Goal: Obtain resource: Download file/media

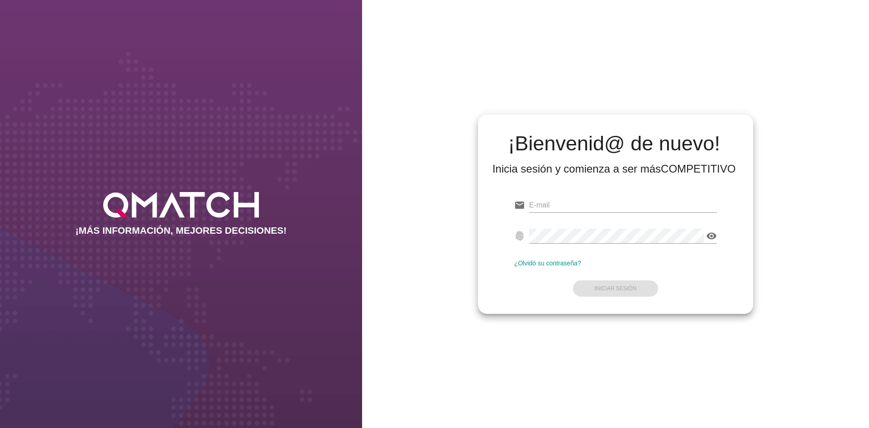
type input "[EMAIL_ADDRESS][DOMAIN_NAME]"
click at [633, 302] on div "email [EMAIL_ADDRESS][DOMAIN_NAME] fingerprint visibility ¿Olvidó su contraseña…" at bounding box center [615, 244] width 261 height 123
click at [633, 287] on strong "Iniciar Sesión" at bounding box center [616, 288] width 42 height 6
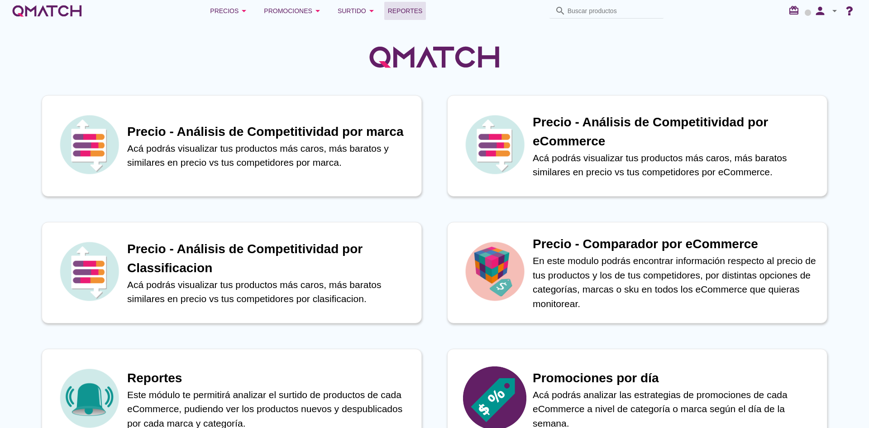
click at [409, 9] on span "Reportes" at bounding box center [405, 10] width 35 height 11
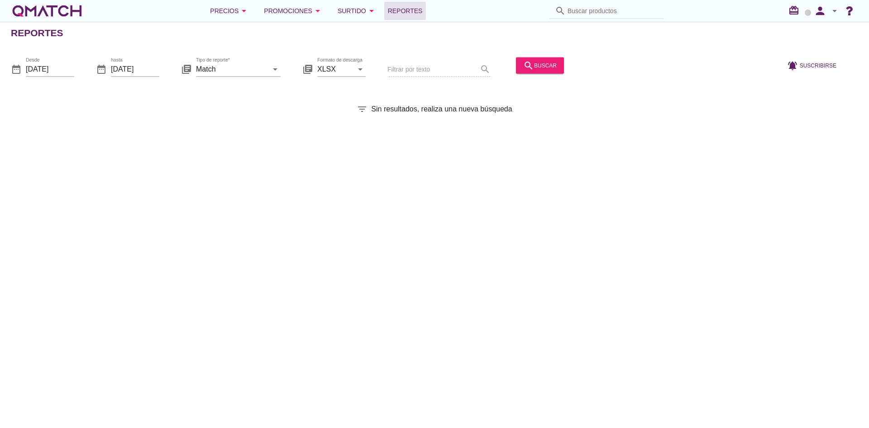
click at [241, 57] on div "library_books Tipo de reporte* Match arrow_drop_down" at bounding box center [231, 70] width 100 height 29
click at [238, 67] on input "Match" at bounding box center [232, 69] width 72 height 14
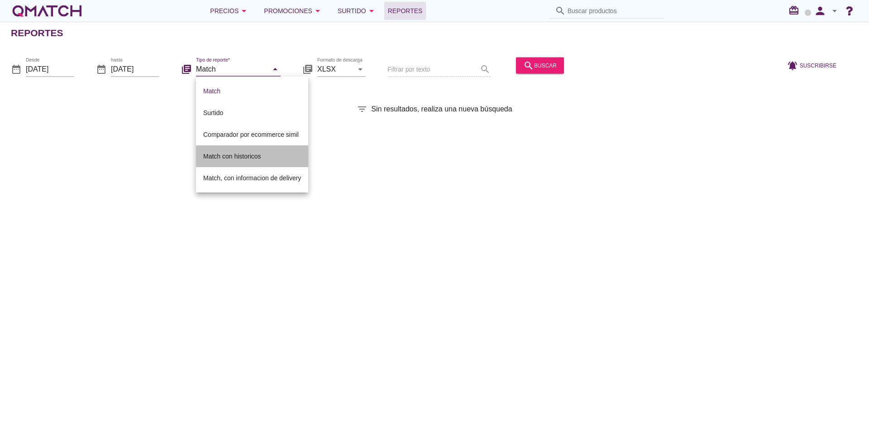
click at [247, 162] on div "Match con historicos" at bounding box center [252, 156] width 98 height 22
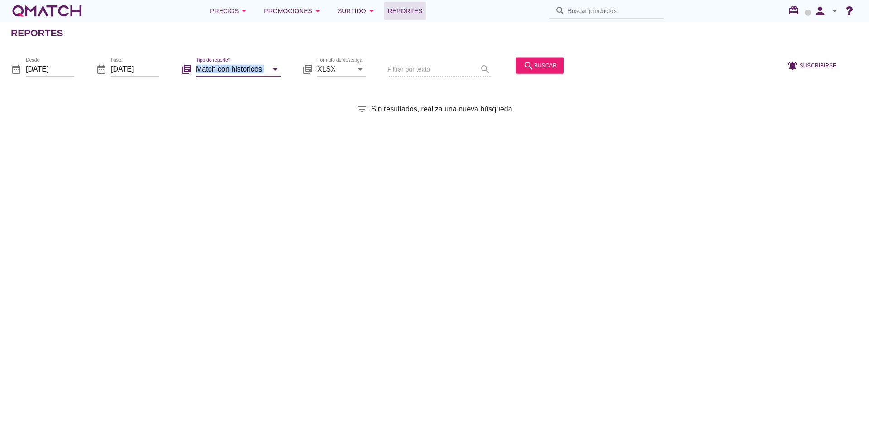
click at [257, 76] on div "Tipo de reporte* Match con historicos arrow_drop_down" at bounding box center [238, 74] width 85 height 24
click at [262, 76] on div "Tipo de reporte* Match con historicos arrow_drop_down" at bounding box center [238, 69] width 85 height 14
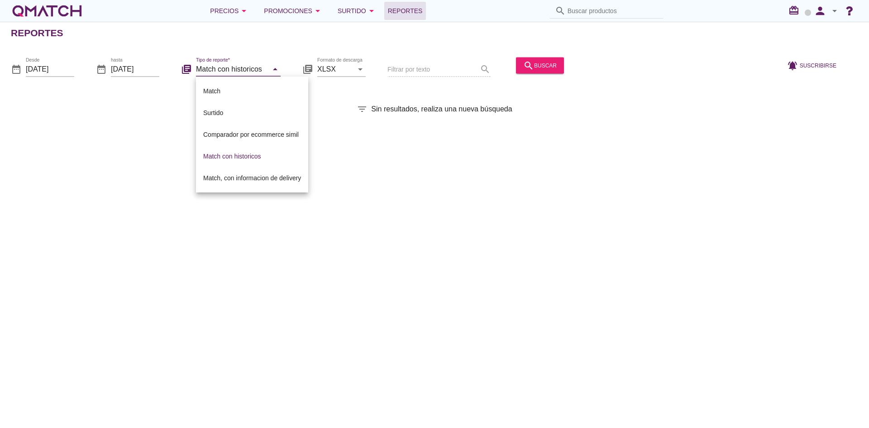
click at [280, 69] on icon "arrow_drop_down" at bounding box center [275, 68] width 11 height 11
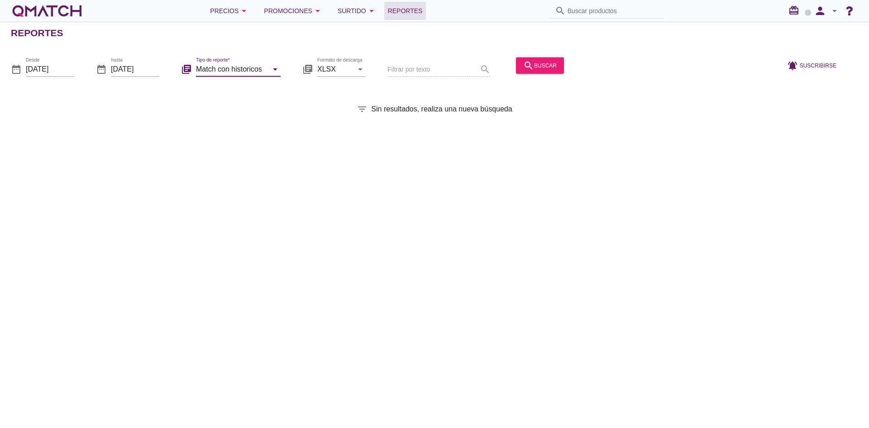
click at [272, 72] on icon "arrow_drop_down" at bounding box center [275, 68] width 11 height 11
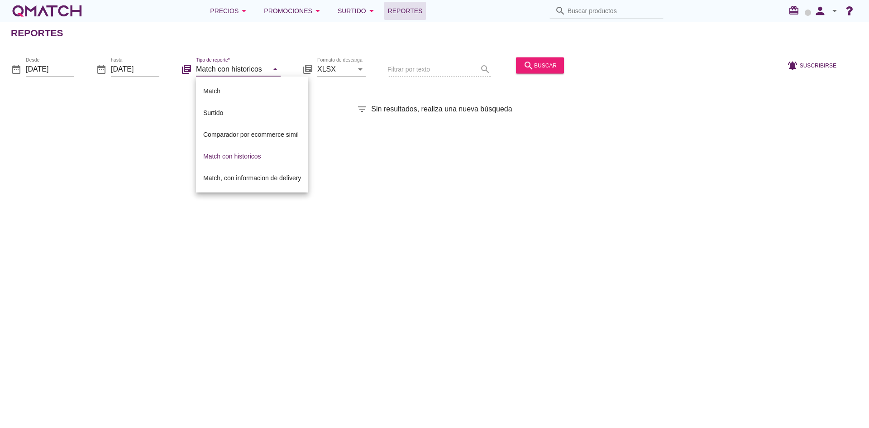
drag, startPoint x: 265, startPoint y: 177, endPoint x: 429, endPoint y: 125, distance: 172.4
click at [265, 177] on div "Match, con informacion de delivery" at bounding box center [252, 178] width 98 height 11
type input "Match, con informacion de delivery"
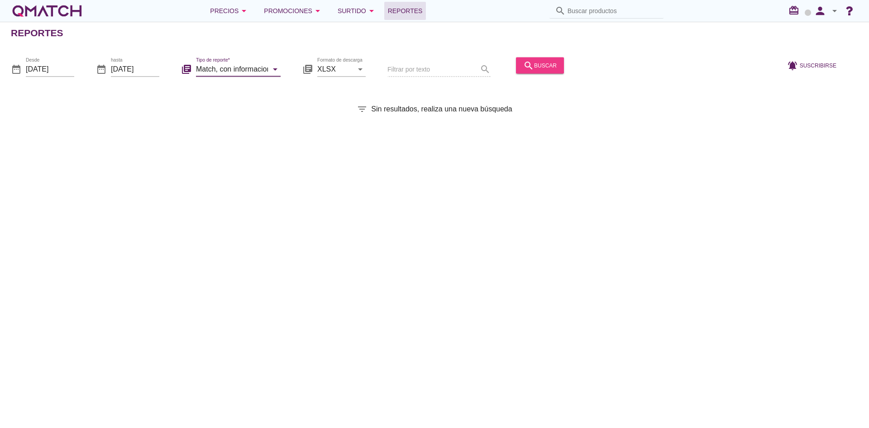
click at [550, 61] on div "search buscar" at bounding box center [540, 65] width 34 height 11
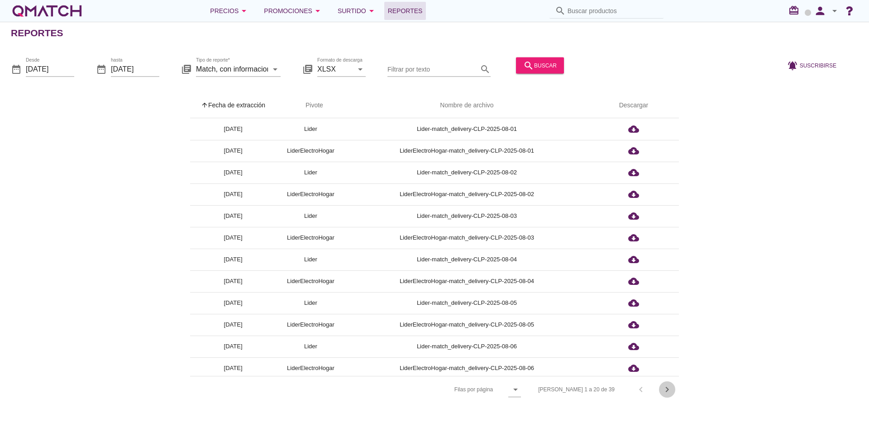
click at [667, 387] on icon "chevron_right" at bounding box center [667, 389] width 11 height 11
drag, startPoint x: 667, startPoint y: 387, endPoint x: 665, endPoint y: 381, distance: 6.2
click at [667, 387] on div "[PERSON_NAME] 21 a 39 de 39 chevron_left chevron_right" at bounding box center [602, 390] width 154 height 22
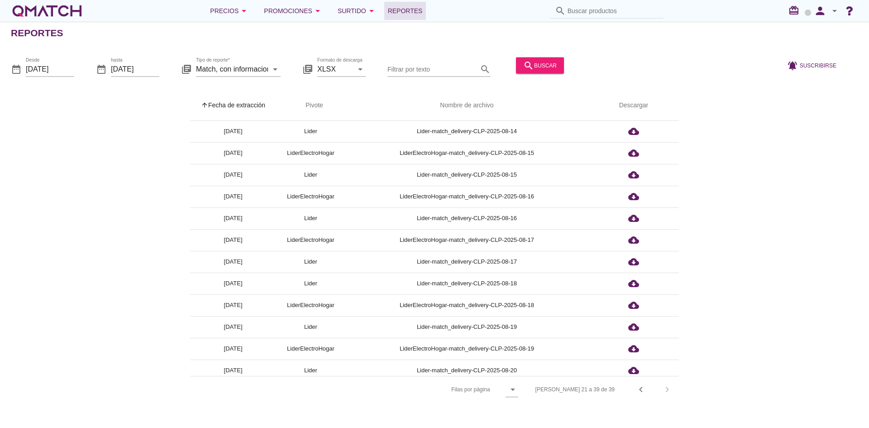
scroll to position [155, 0]
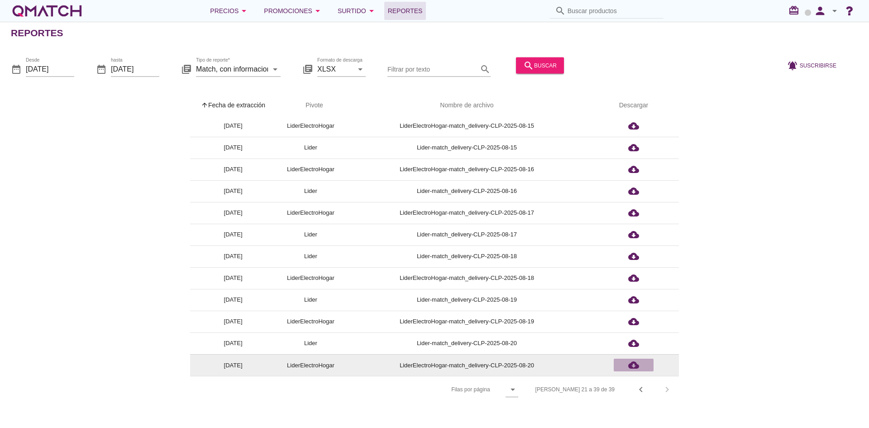
click at [637, 365] on icon "cloud_download" at bounding box center [633, 365] width 11 height 11
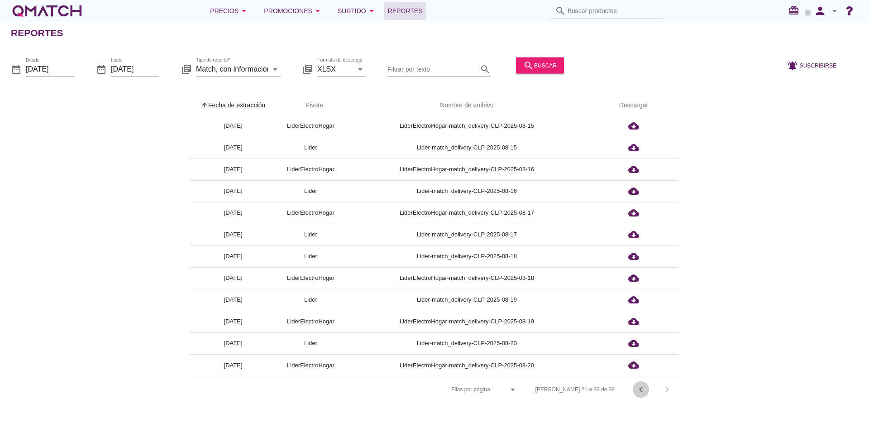
click at [644, 394] on icon "chevron_left" at bounding box center [641, 389] width 11 height 11
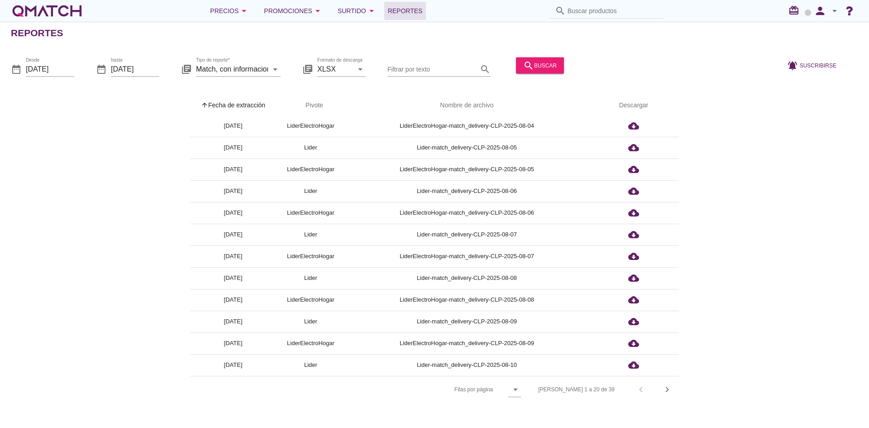
click at [644, 394] on div "[PERSON_NAME] 1 a 20 de 39 chevron_left chevron_right" at bounding box center [604, 390] width 152 height 22
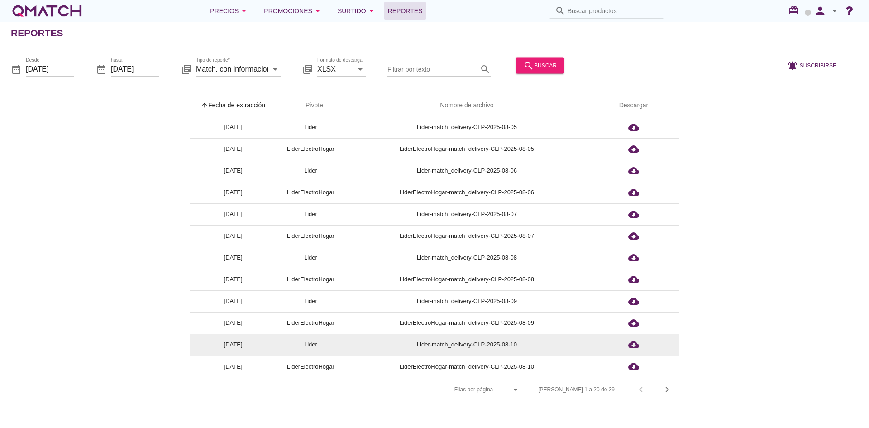
scroll to position [177, 0]
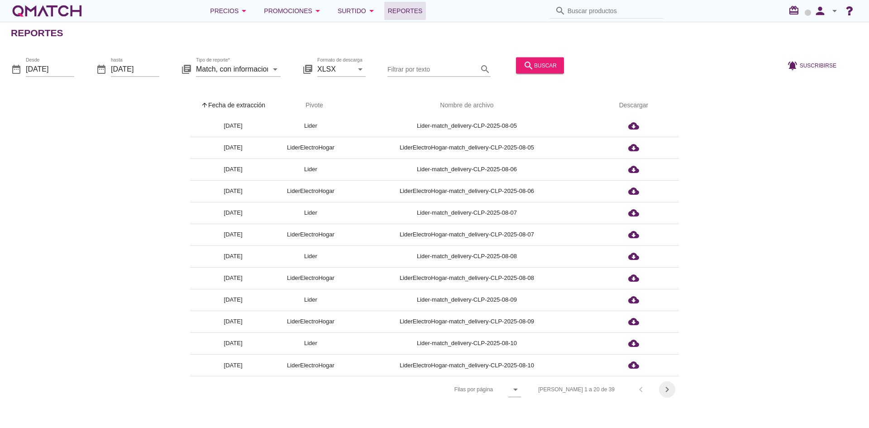
click at [671, 392] on icon "chevron_right" at bounding box center [667, 389] width 11 height 11
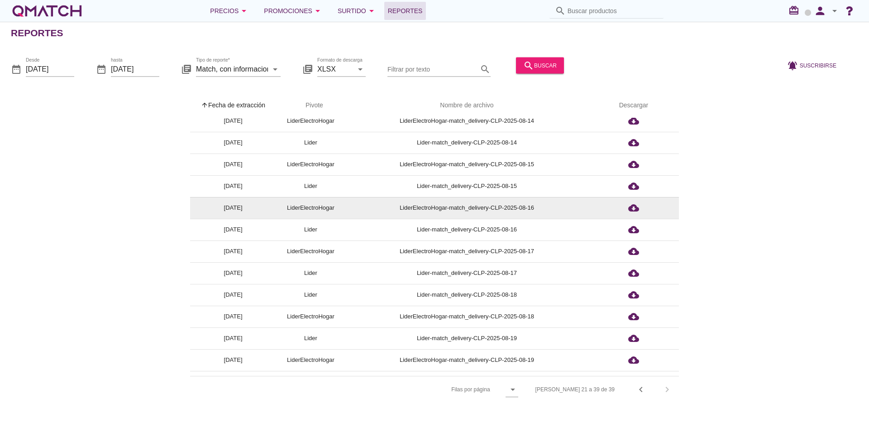
scroll to position [0, 0]
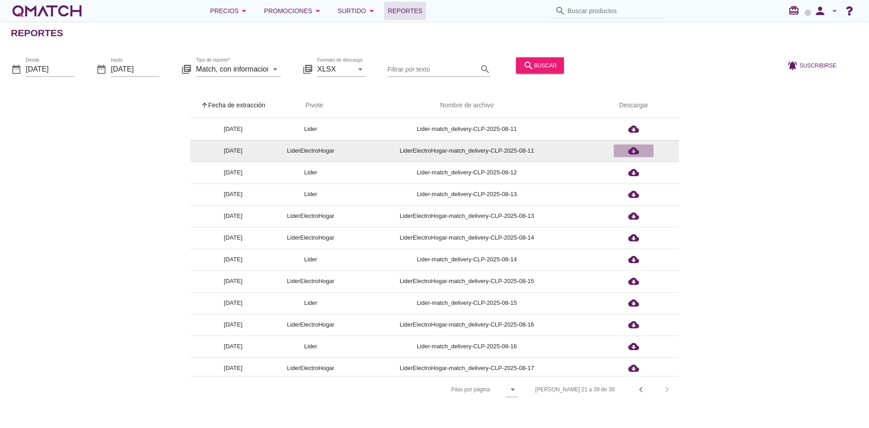
click at [626, 150] on div "cloud_download" at bounding box center [634, 150] width 33 height 11
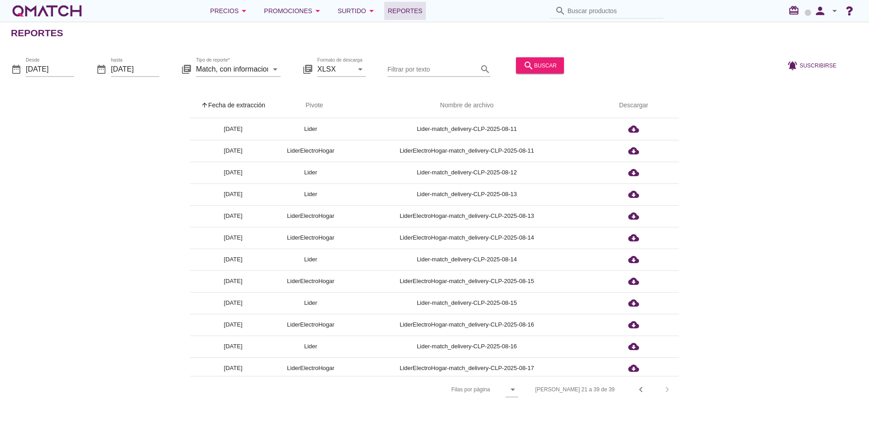
click at [106, 166] on div "arrow_upward Fecha de extracción arrow_upward Pivote Nombre de archivo Descarga…" at bounding box center [435, 248] width 848 height 310
